Goal: Task Accomplishment & Management: Complete application form

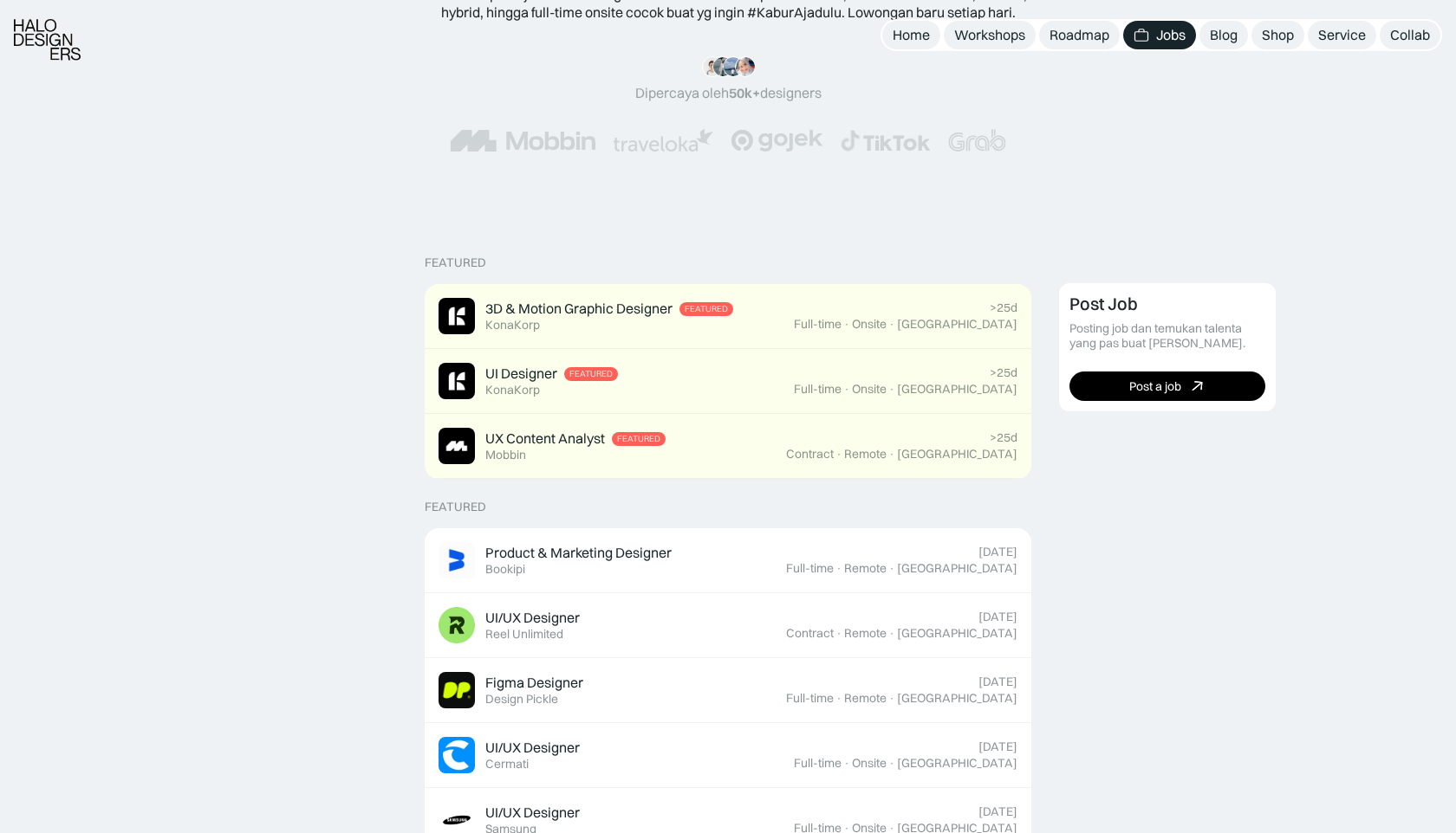
scroll to position [243, 0]
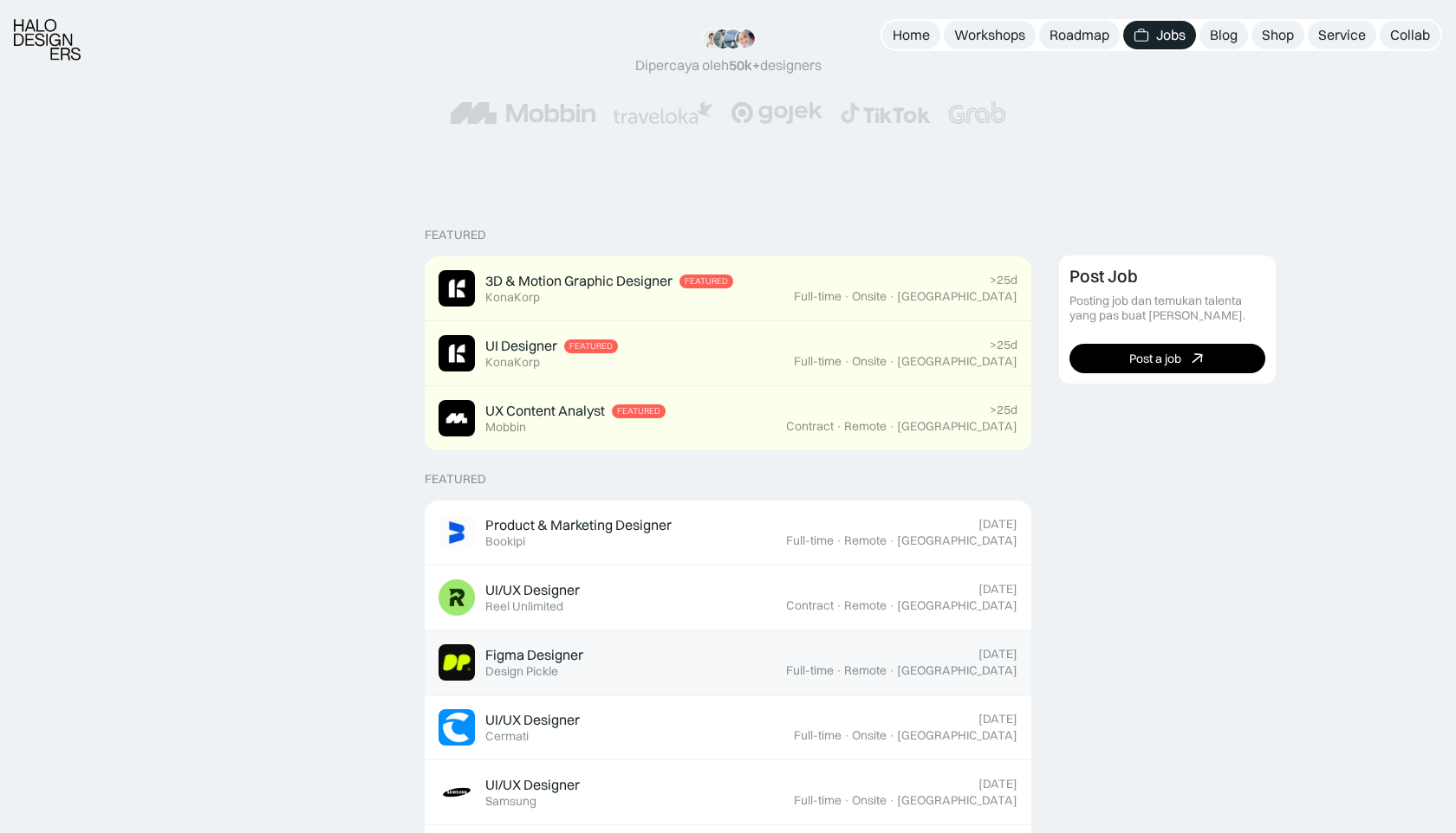
click at [615, 658] on div "Figma Designer Featured Design Pickle" at bounding box center [612, 663] width 347 height 37
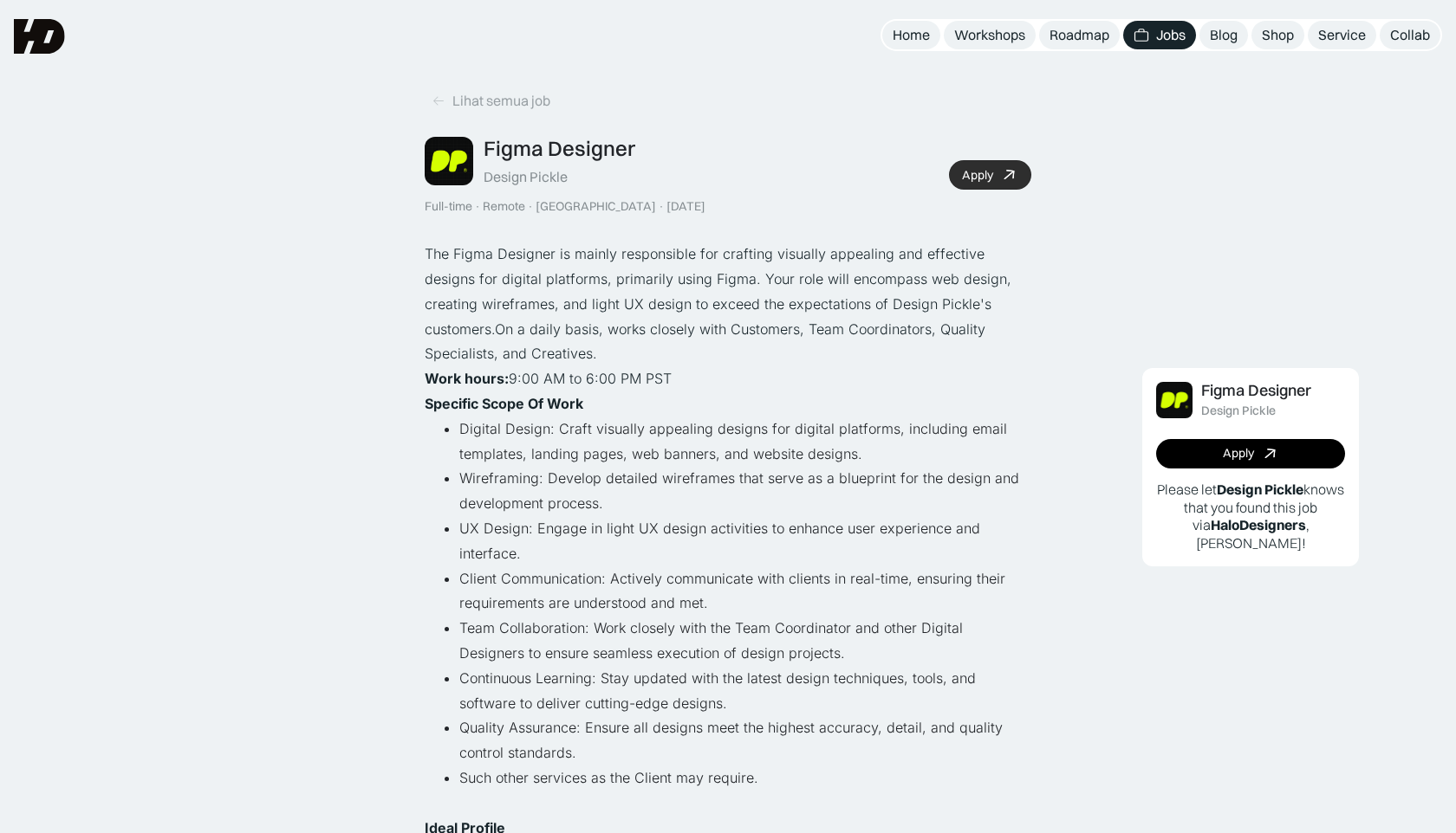
click at [989, 180] on div "Apply" at bounding box center [977, 175] width 31 height 14
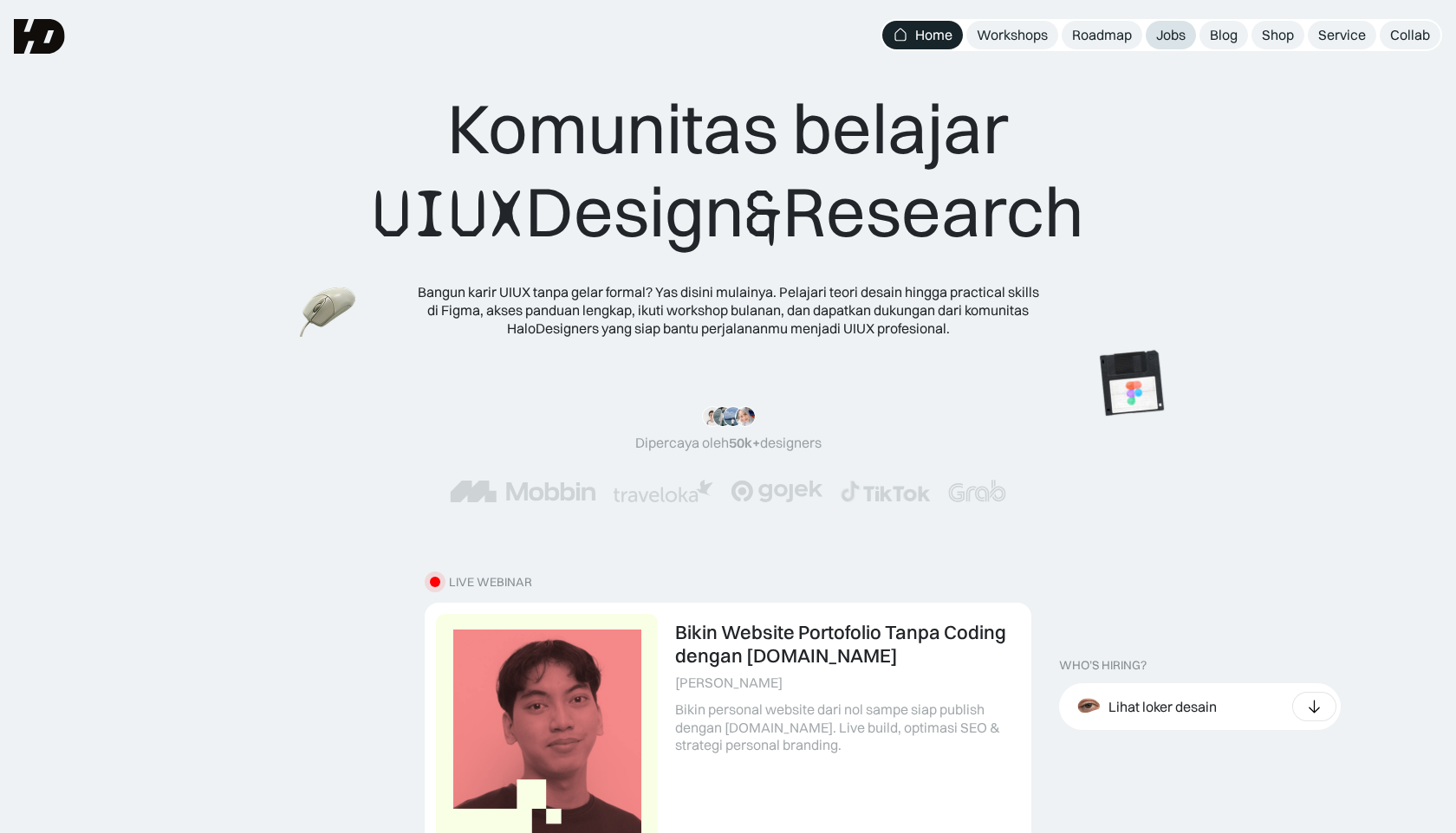
click at [1169, 36] on div "Jobs" at bounding box center [1171, 35] width 30 height 18
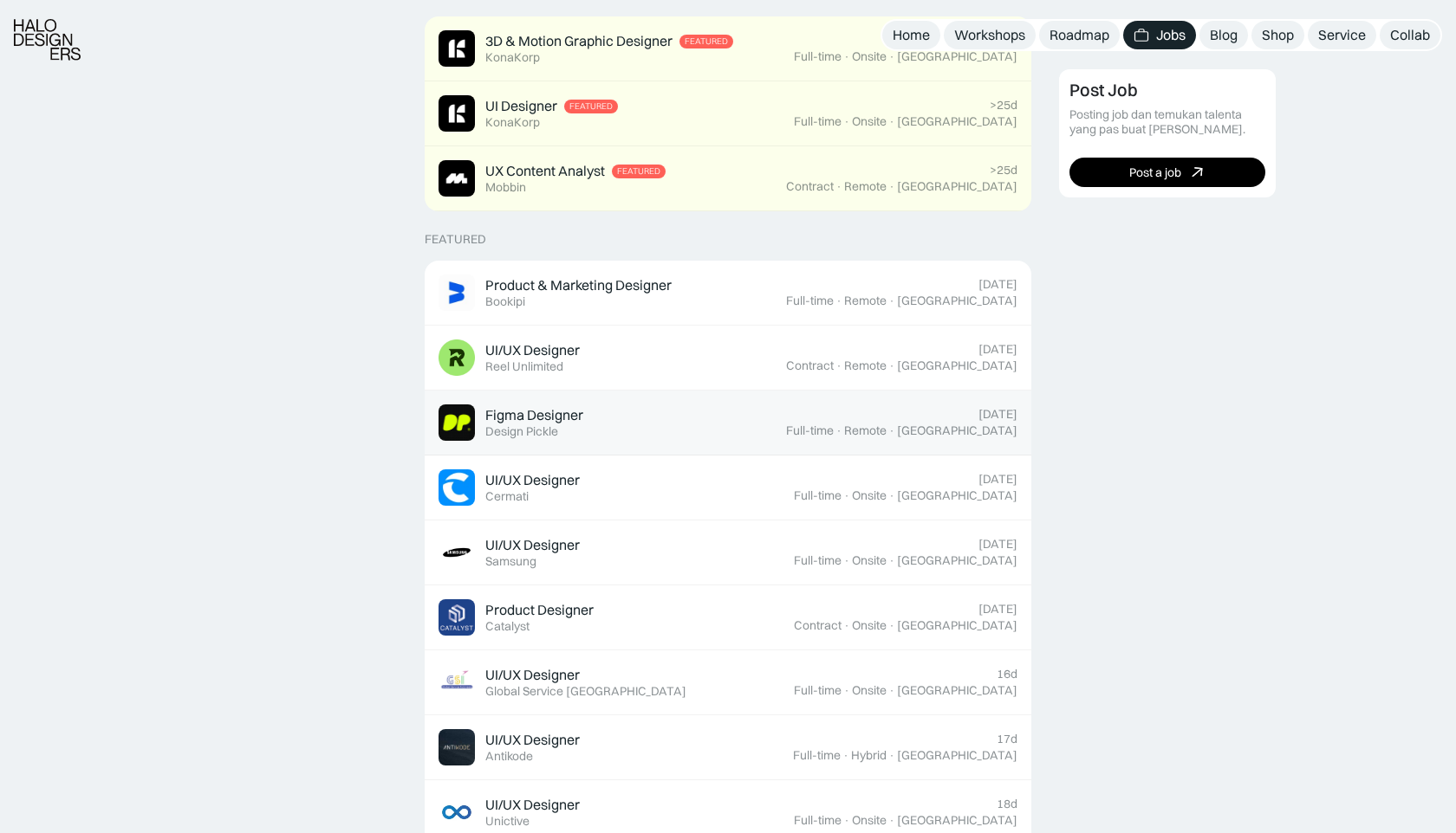
scroll to position [487, 0]
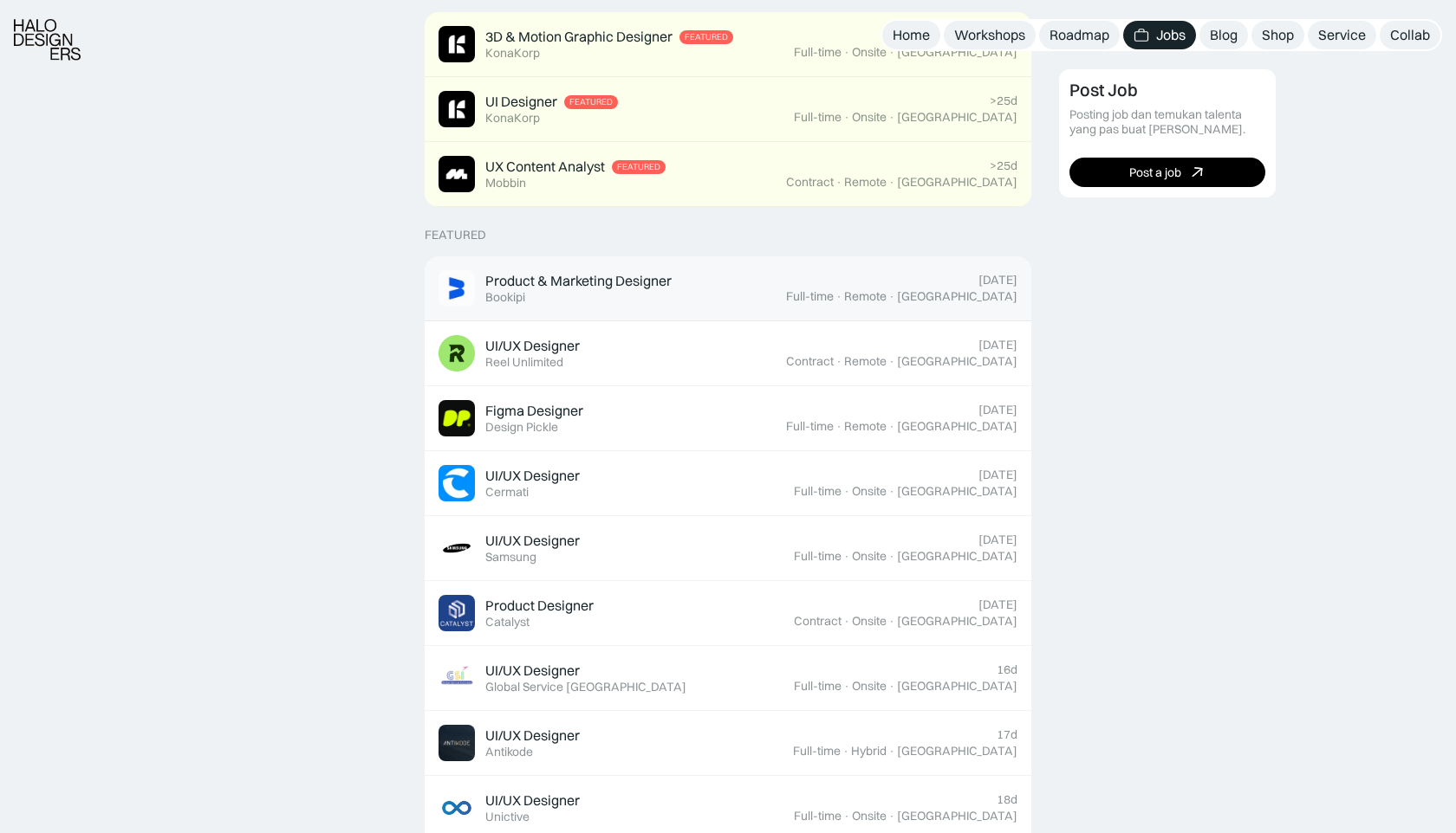
click at [740, 274] on div "Product & Marketing Designer Featured Bookipi" at bounding box center [612, 288] width 347 height 37
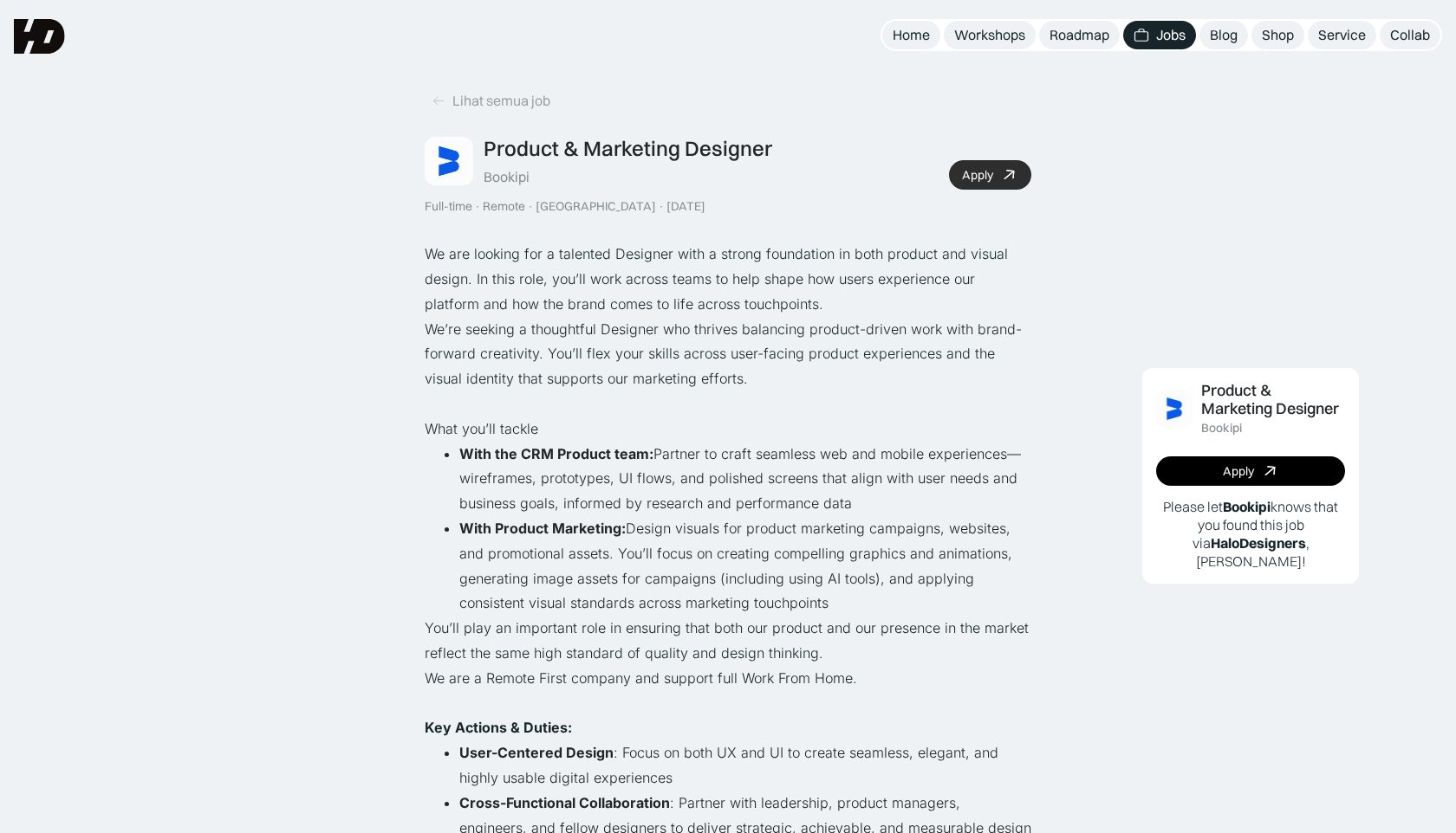
click at [968, 175] on div "Apply" at bounding box center [977, 175] width 31 height 14
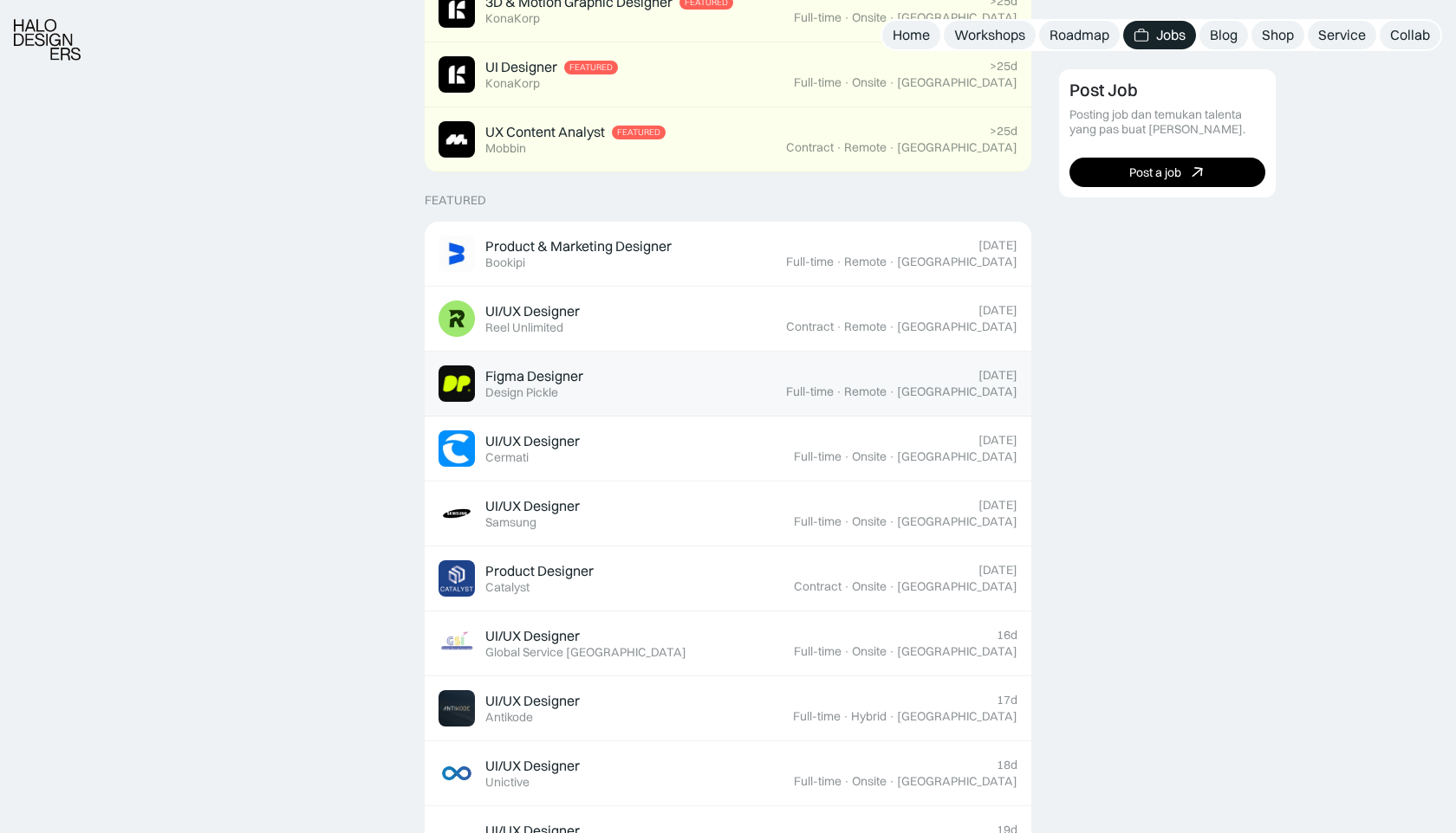
scroll to position [566, 0]
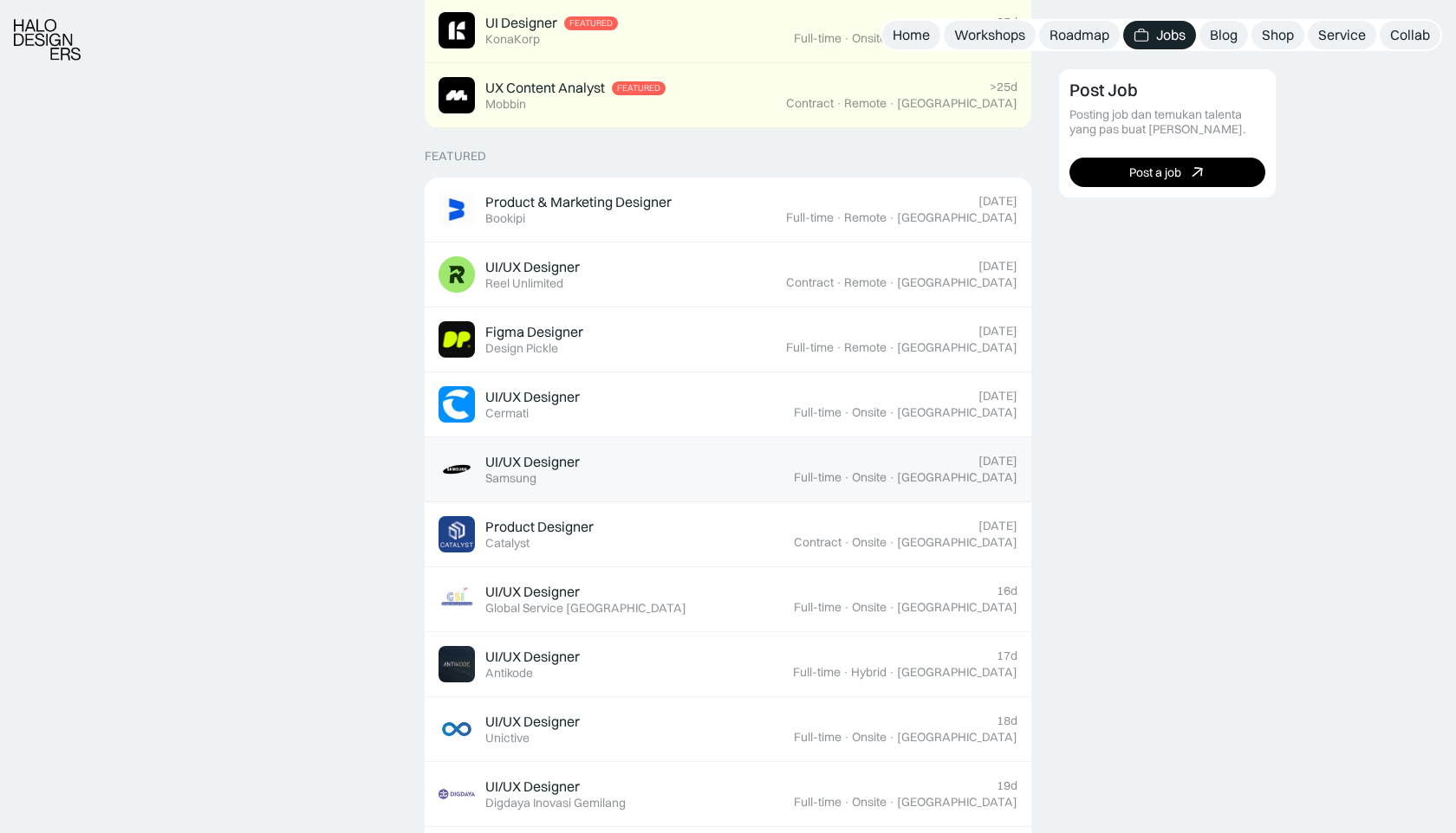
click at [739, 451] on div "UI/UX Designer Featured Samsung" at bounding box center [616, 470] width 355 height 37
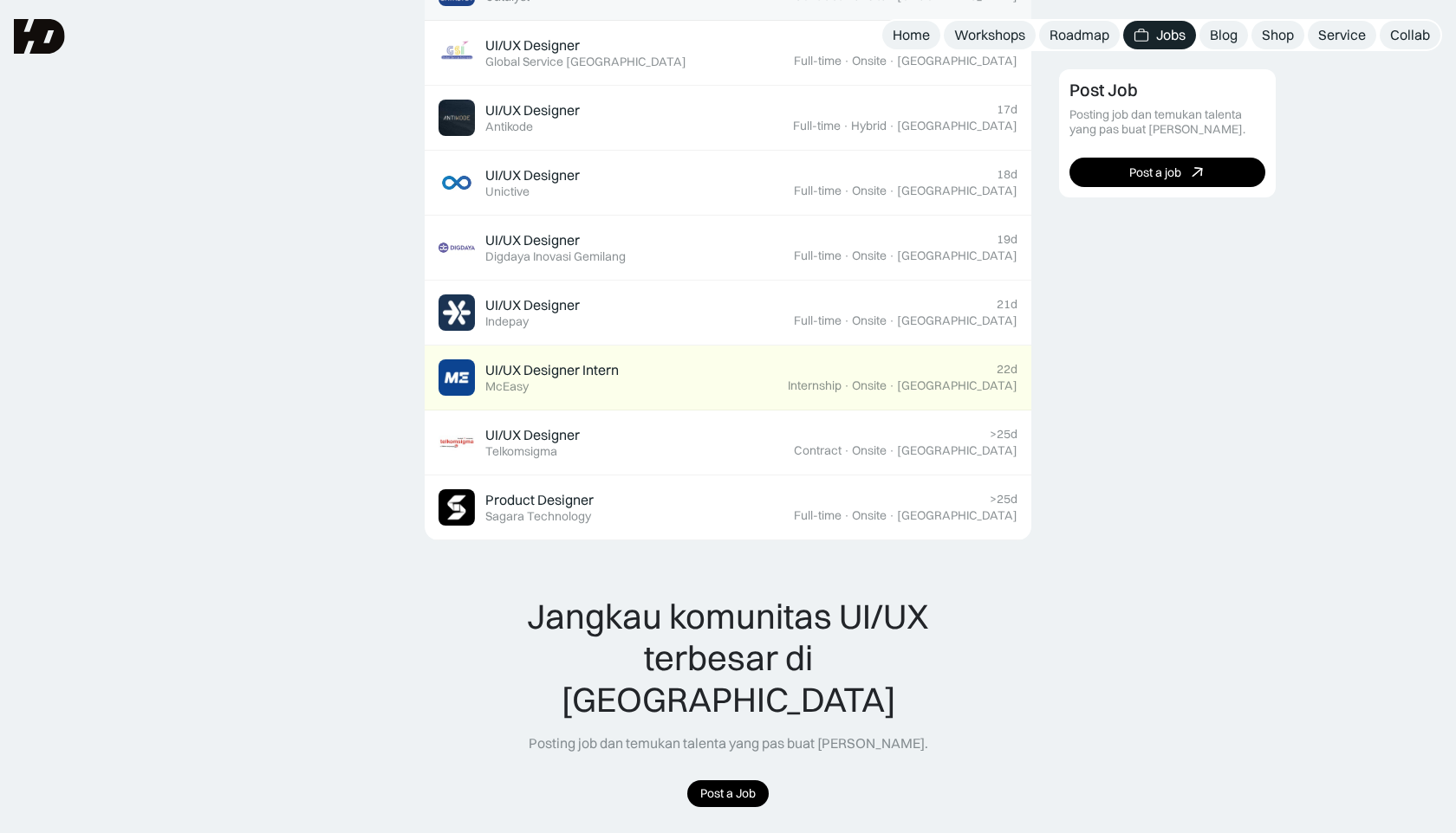
scroll to position [1093, 0]
